Goal: Check status: Check status

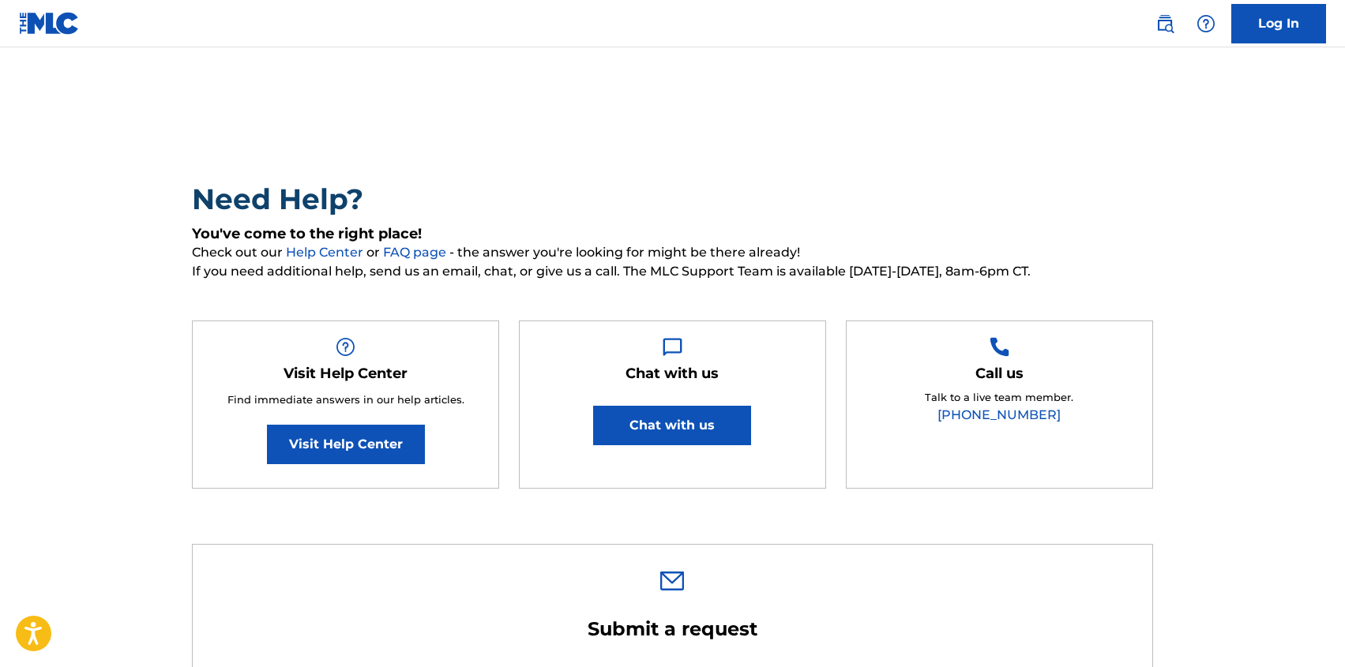
click at [1284, 34] on link "Log In" at bounding box center [1278, 23] width 95 height 39
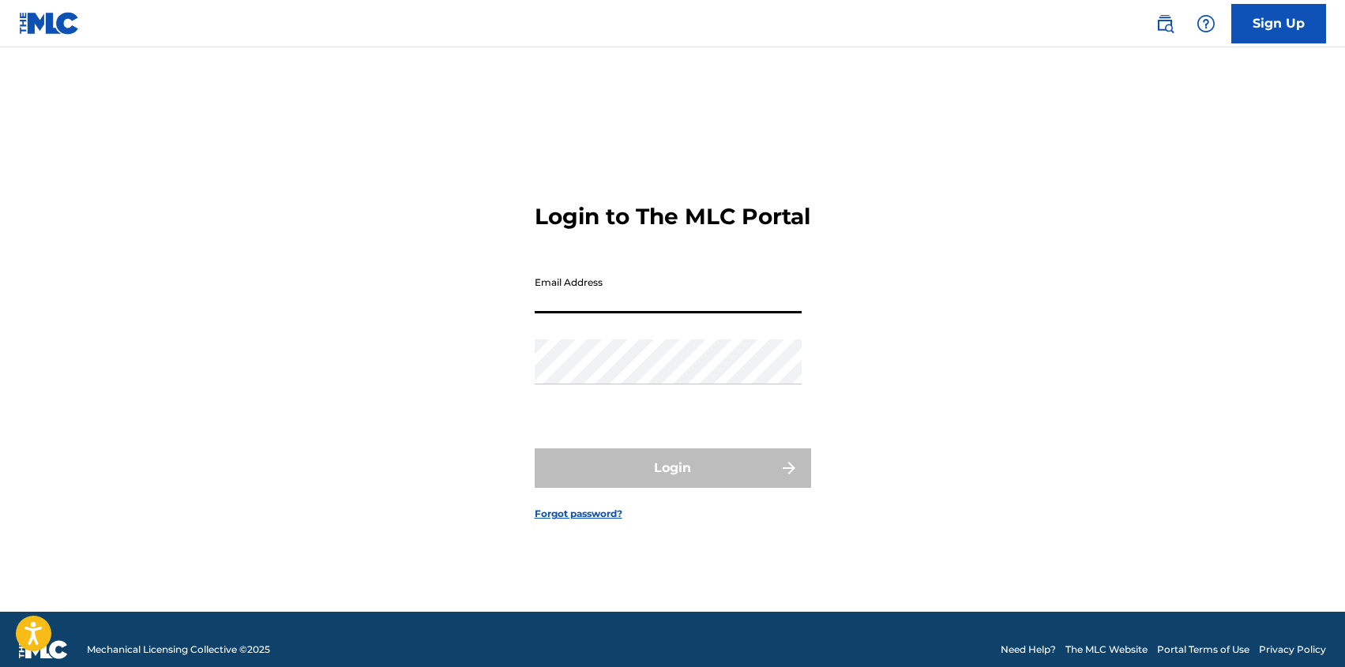
click at [628, 306] on input "Email Address" at bounding box center [668, 290] width 267 height 45
type input "[PERSON_NAME][EMAIL_ADDRESS][DOMAIN_NAME]"
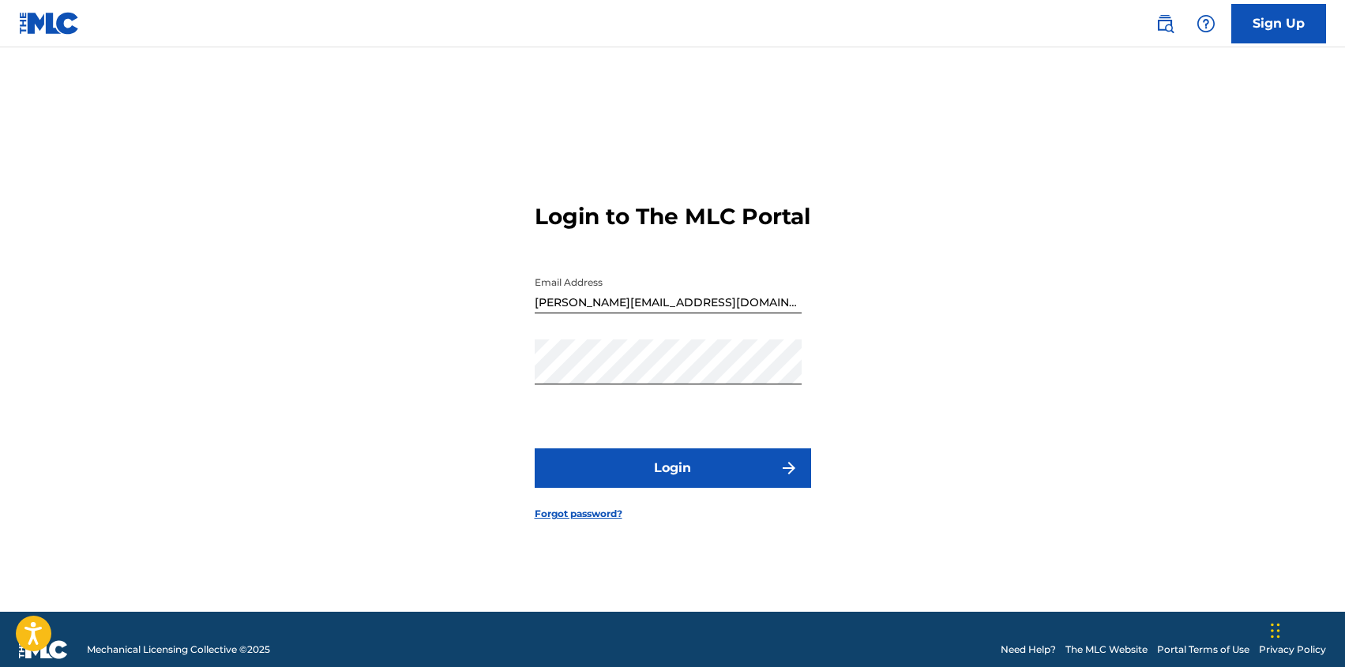
click at [684, 481] on button "Login" at bounding box center [673, 467] width 276 height 39
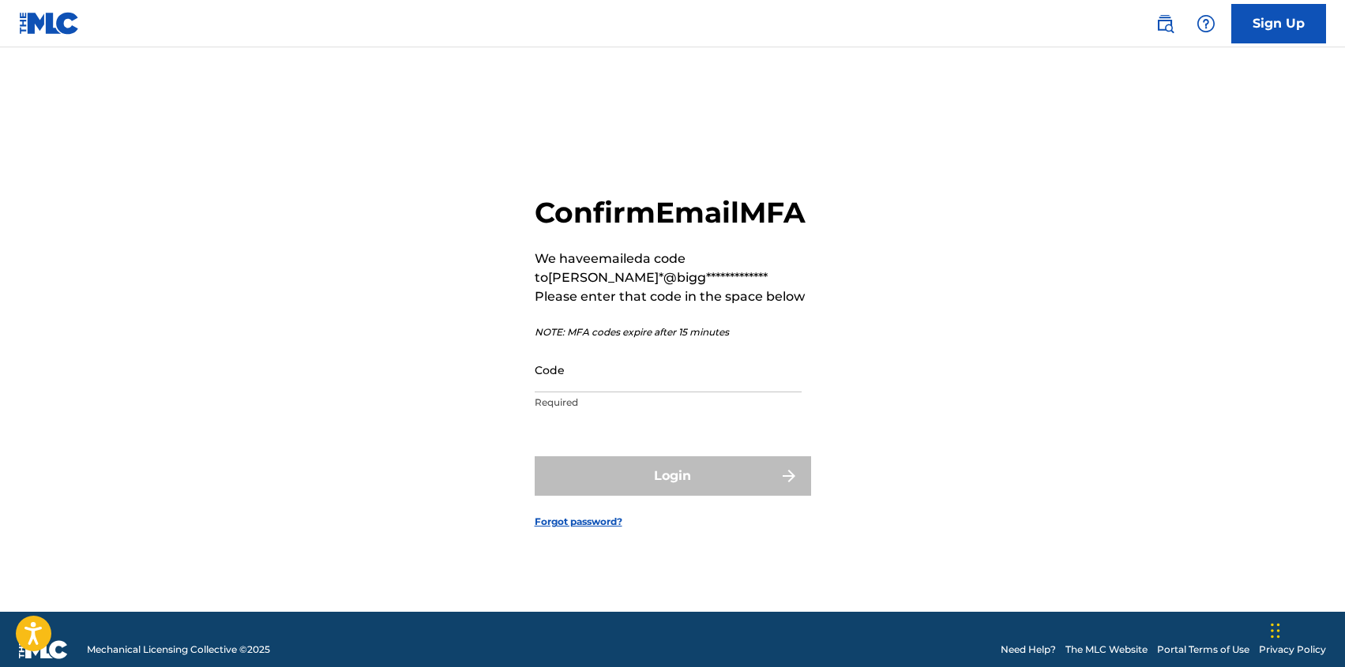
click at [658, 381] on input "Code" at bounding box center [668, 369] width 267 height 45
paste input "559018"
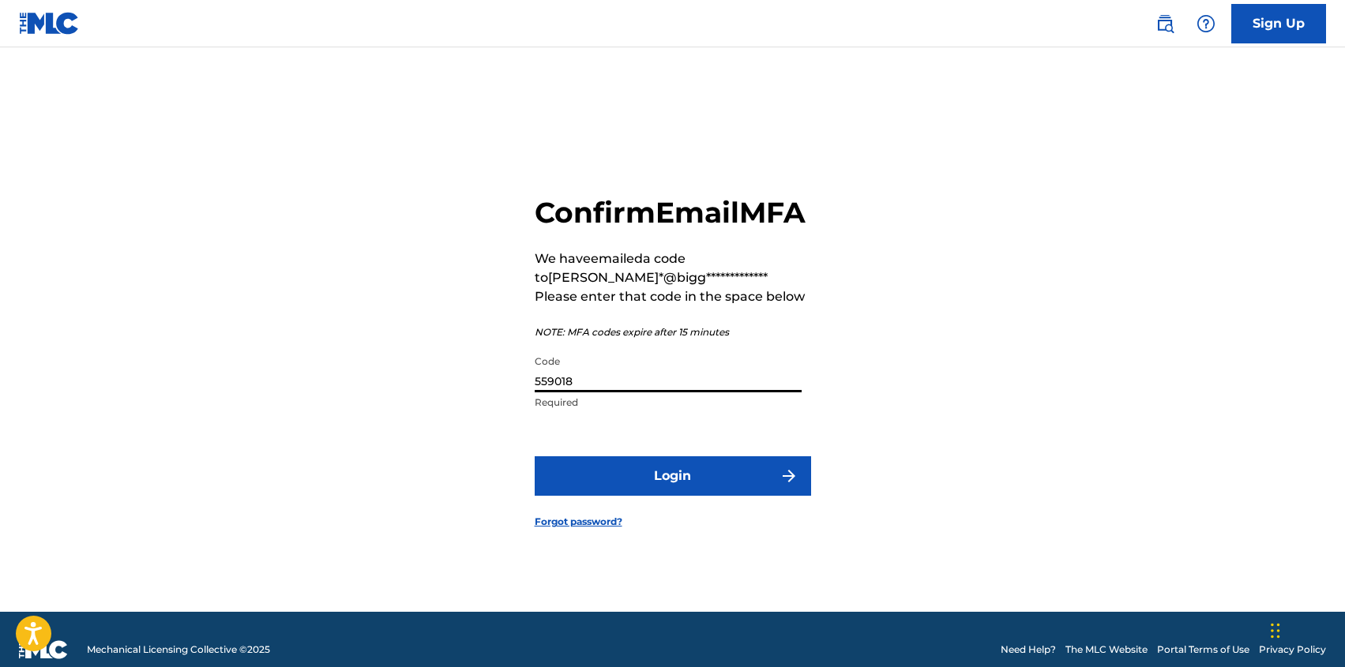
type input "559018"
click at [652, 485] on button "Login" at bounding box center [673, 475] width 276 height 39
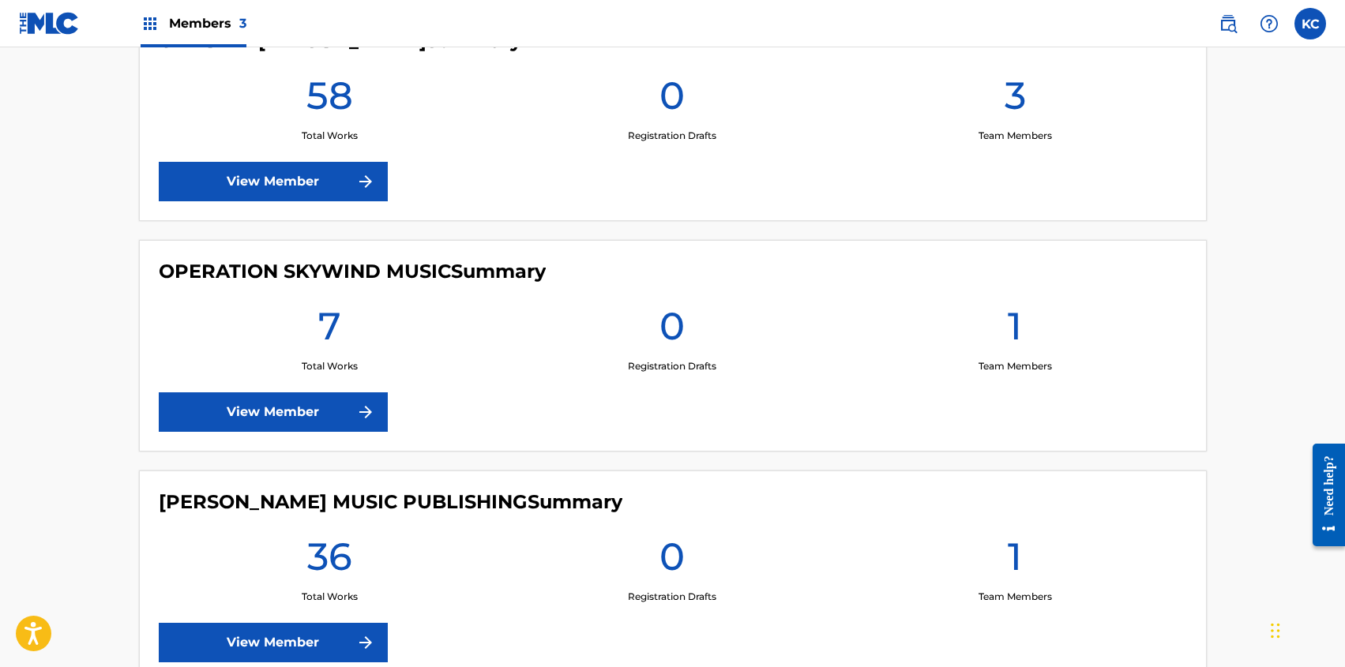
scroll to position [498, 0]
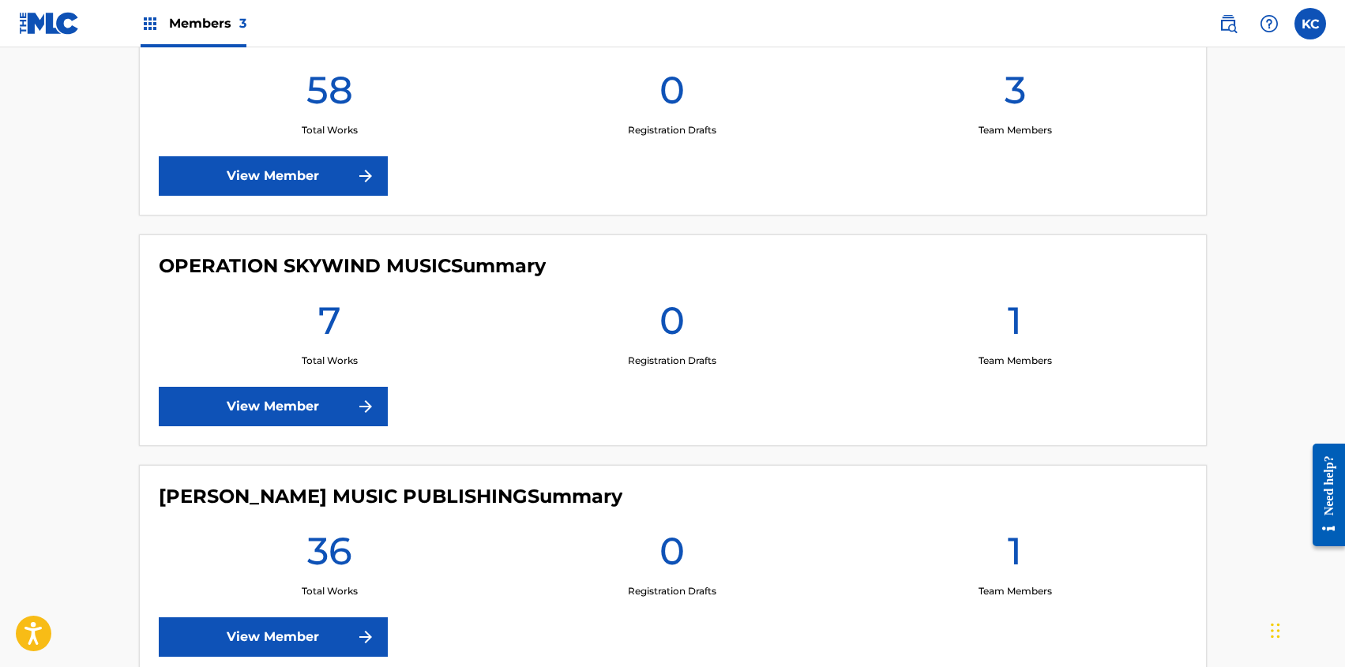
click at [239, 407] on link "View Member" at bounding box center [273, 406] width 229 height 39
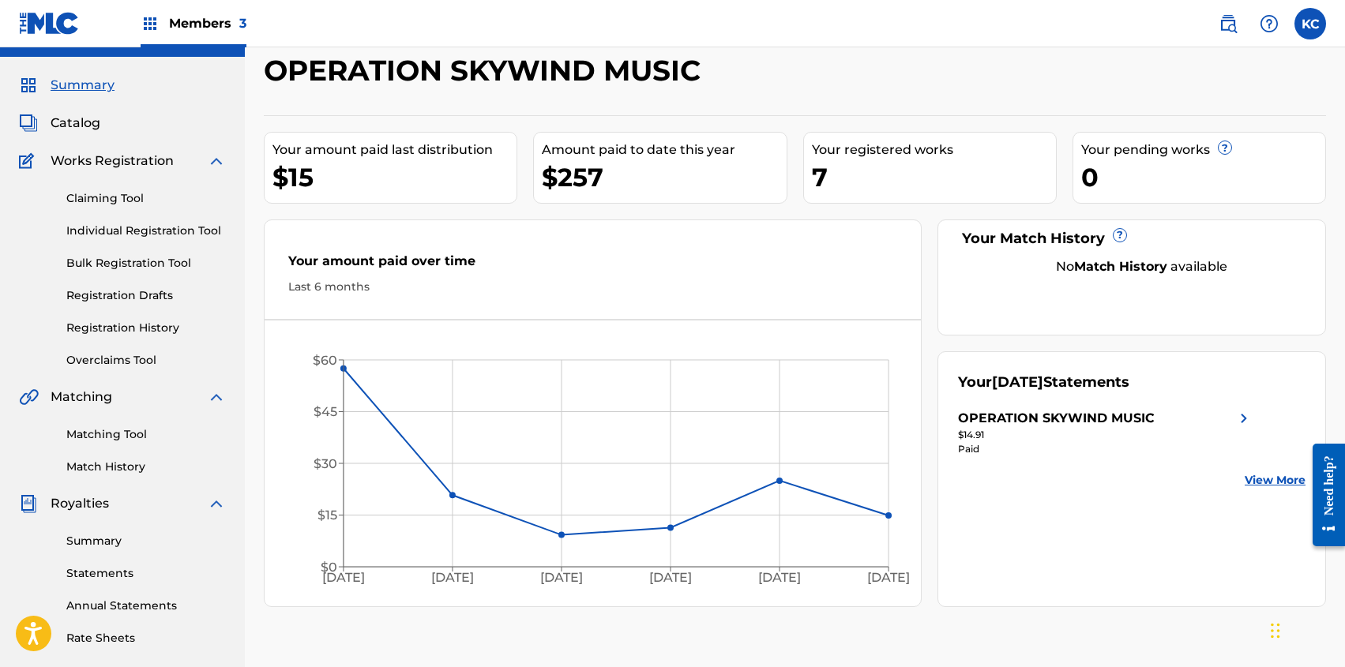
scroll to position [73, 0]
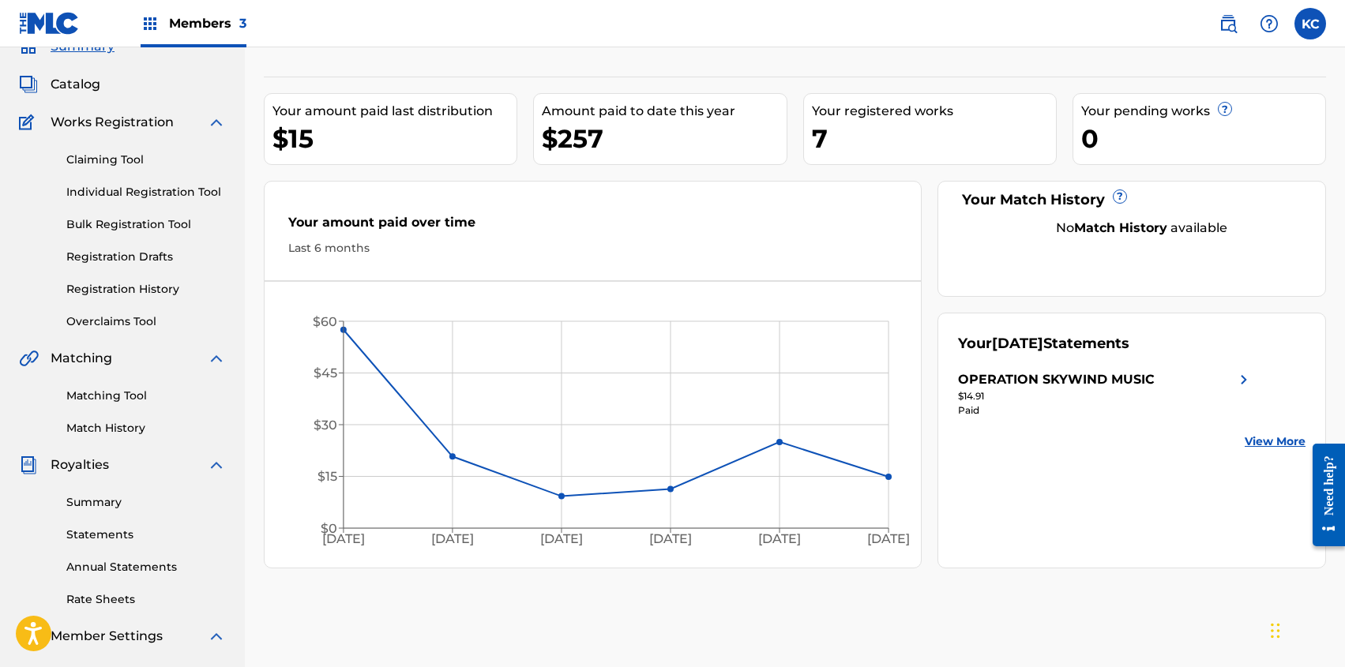
click at [103, 512] on div "Summary Statements Annual Statements Rate Sheets" at bounding box center [122, 541] width 207 height 133
click at [103, 508] on link "Summary" at bounding box center [145, 502] width 159 height 17
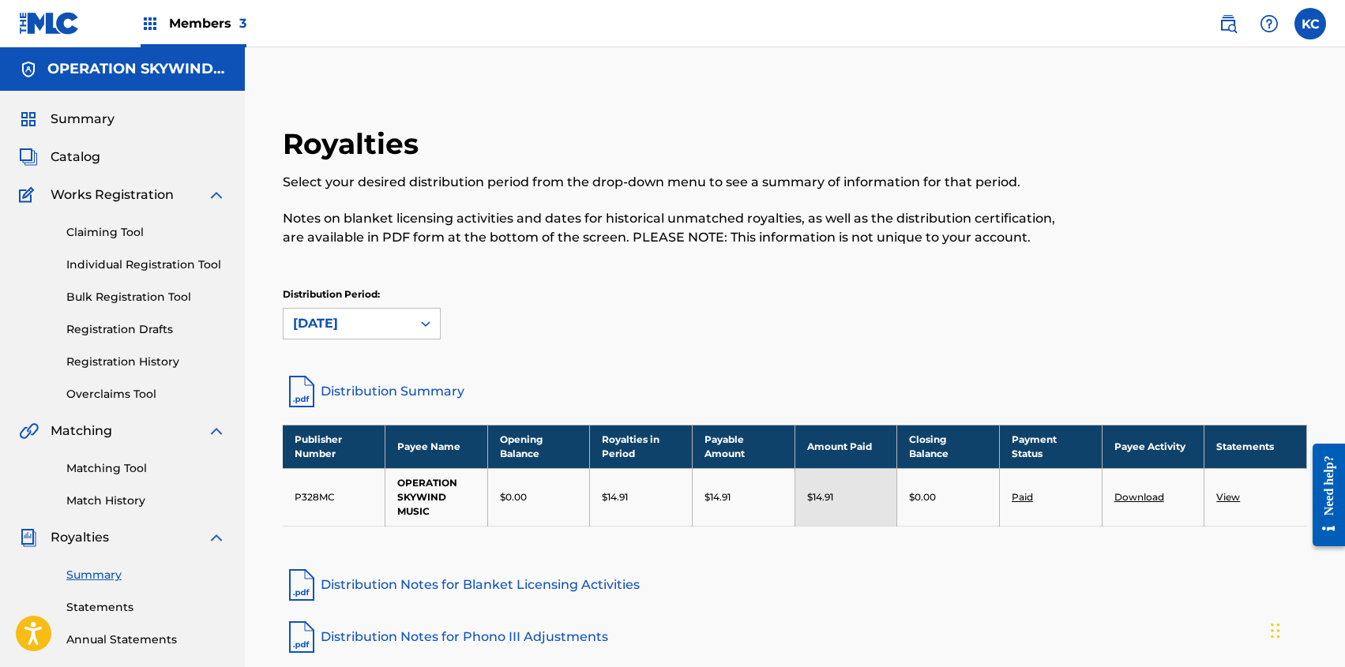
click at [329, 340] on div "Distribution Period: [DATE]" at bounding box center [795, 320] width 1024 height 66
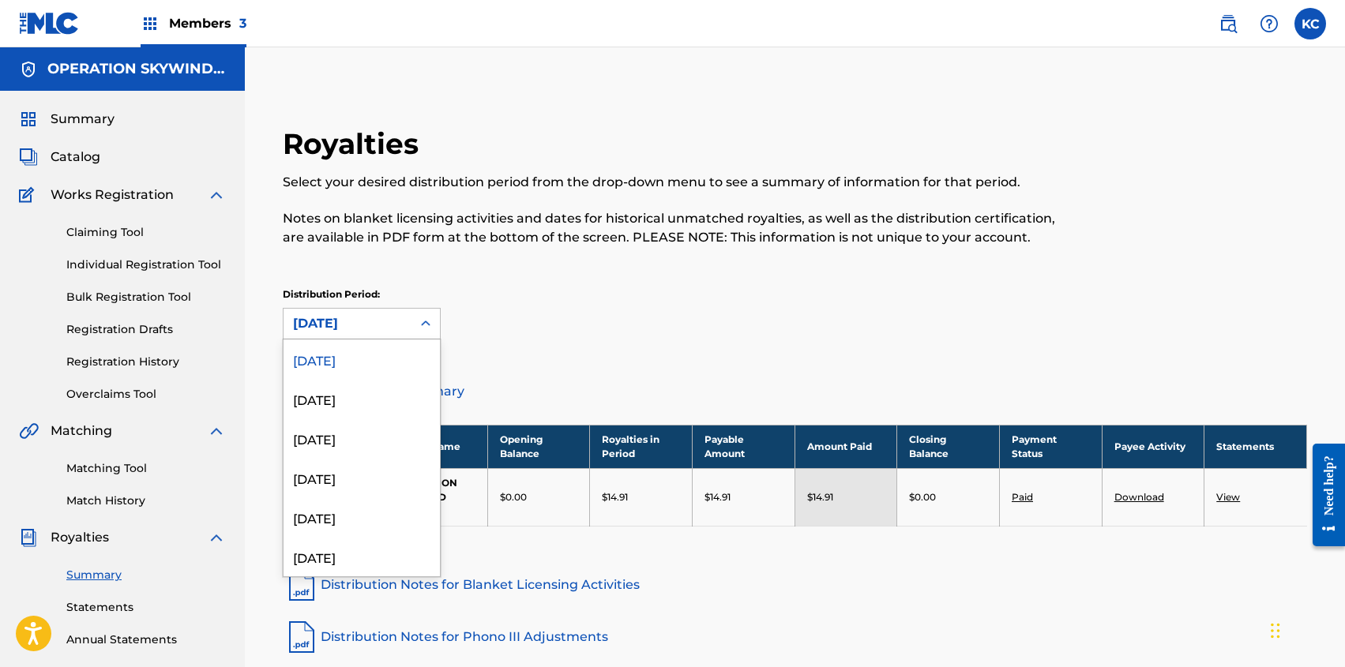
click at [340, 323] on div "[DATE]" at bounding box center [347, 323] width 109 height 19
click at [347, 402] on div "[DATE]" at bounding box center [361, 398] width 156 height 39
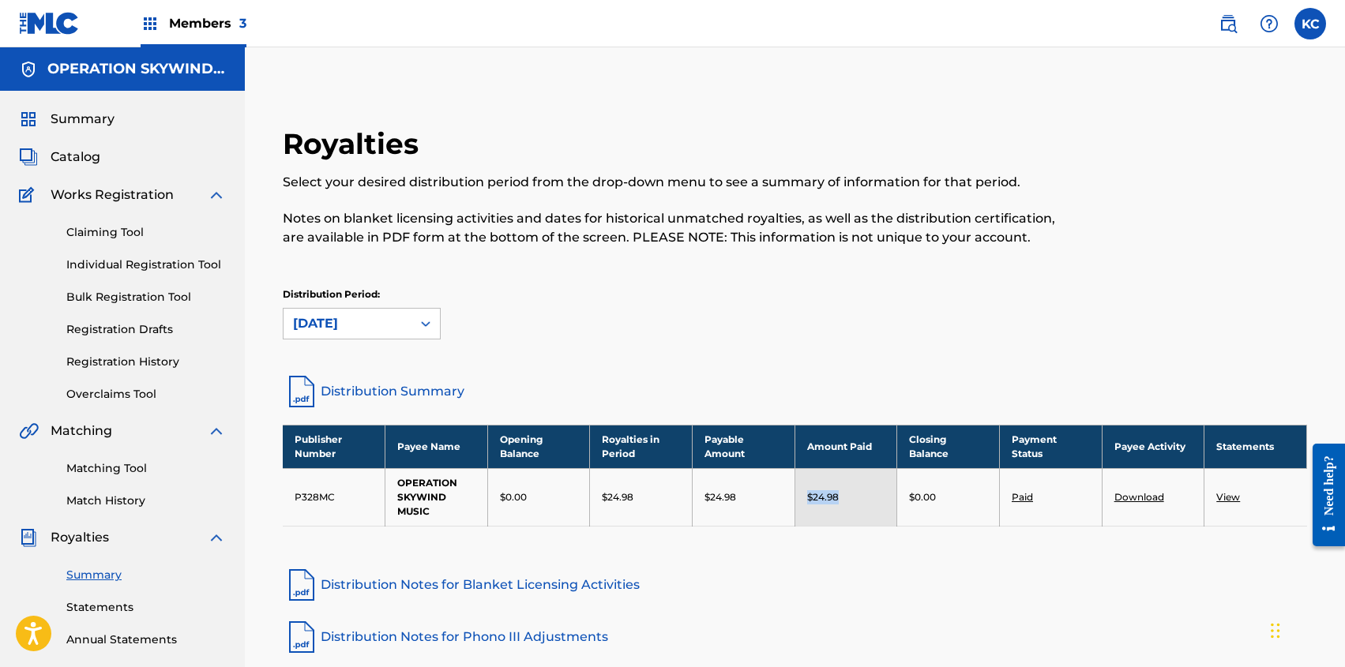
copy p "$24.98"
drag, startPoint x: 857, startPoint y: 501, endPoint x: 805, endPoint y: 500, distance: 51.3
click at [805, 500] on td "$24.98" at bounding box center [845, 497] width 103 height 58
click at [356, 314] on div "[DATE]" at bounding box center [347, 323] width 109 height 19
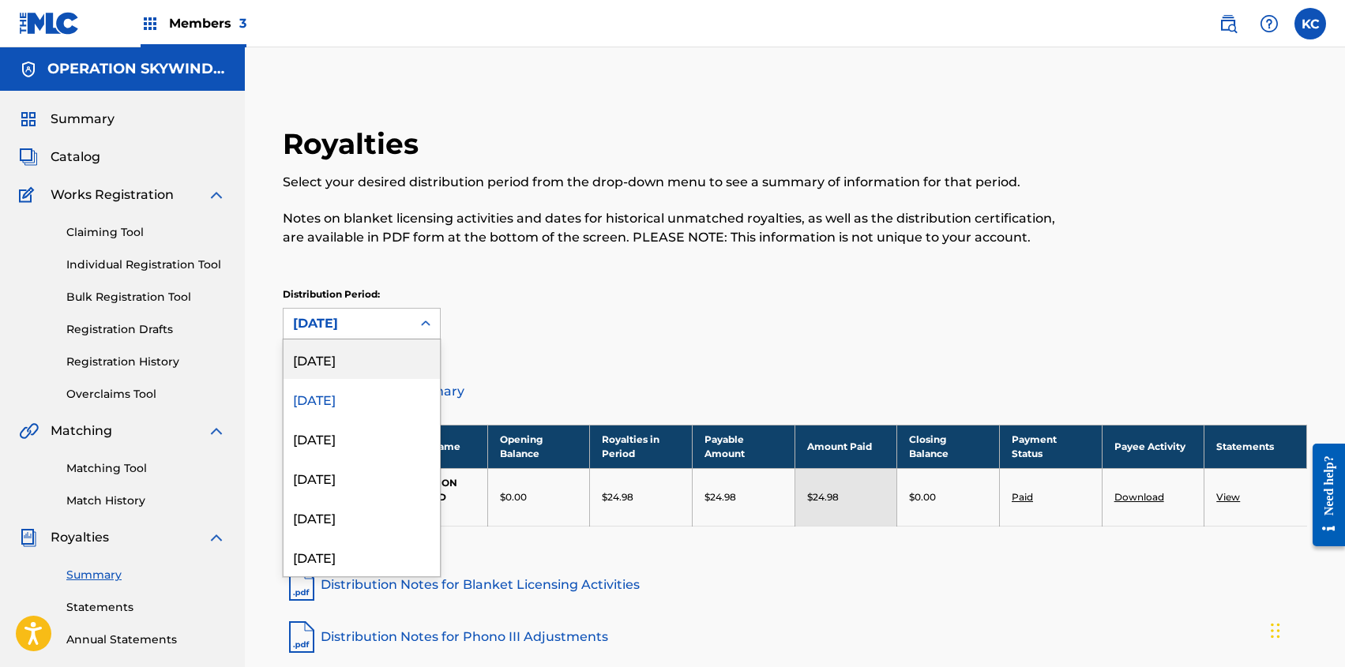
click at [369, 364] on div "[DATE]" at bounding box center [361, 359] width 156 height 39
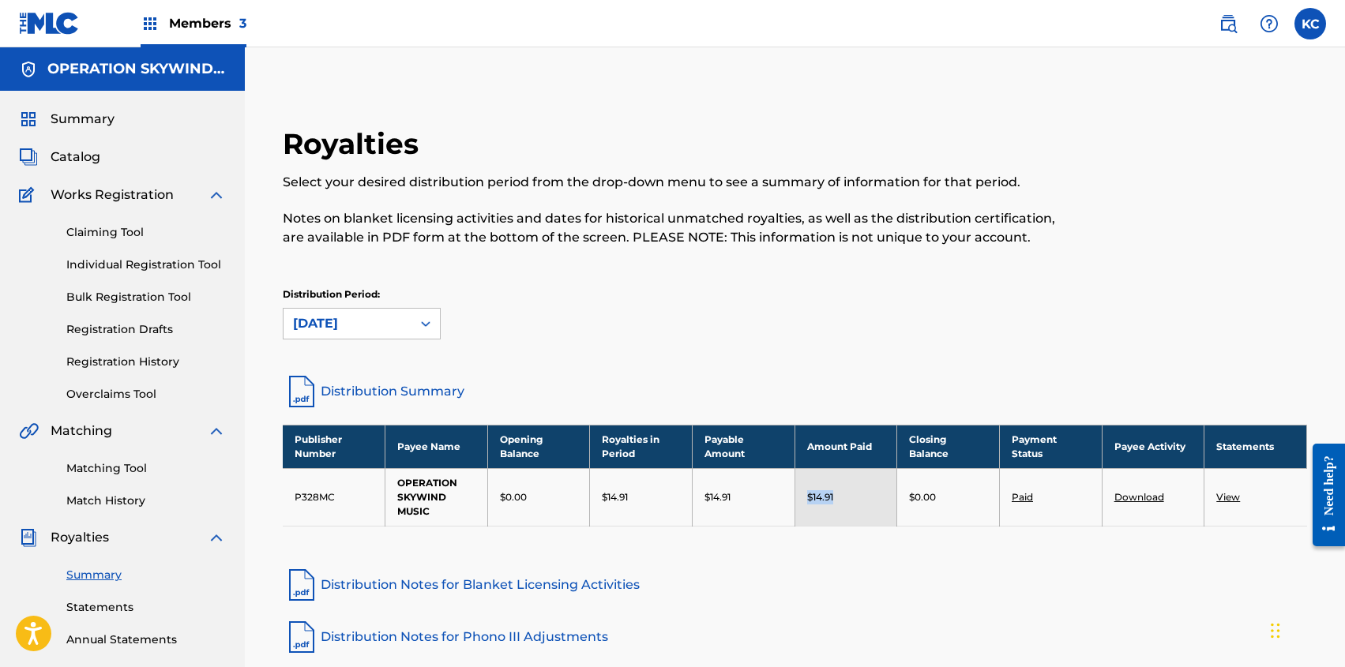
copy p "$14.91"
drag, startPoint x: 868, startPoint y: 498, endPoint x: 795, endPoint y: 498, distance: 72.6
click at [795, 498] on td "$14.91" at bounding box center [845, 497] width 103 height 58
